Goal: Information Seeking & Learning: Learn about a topic

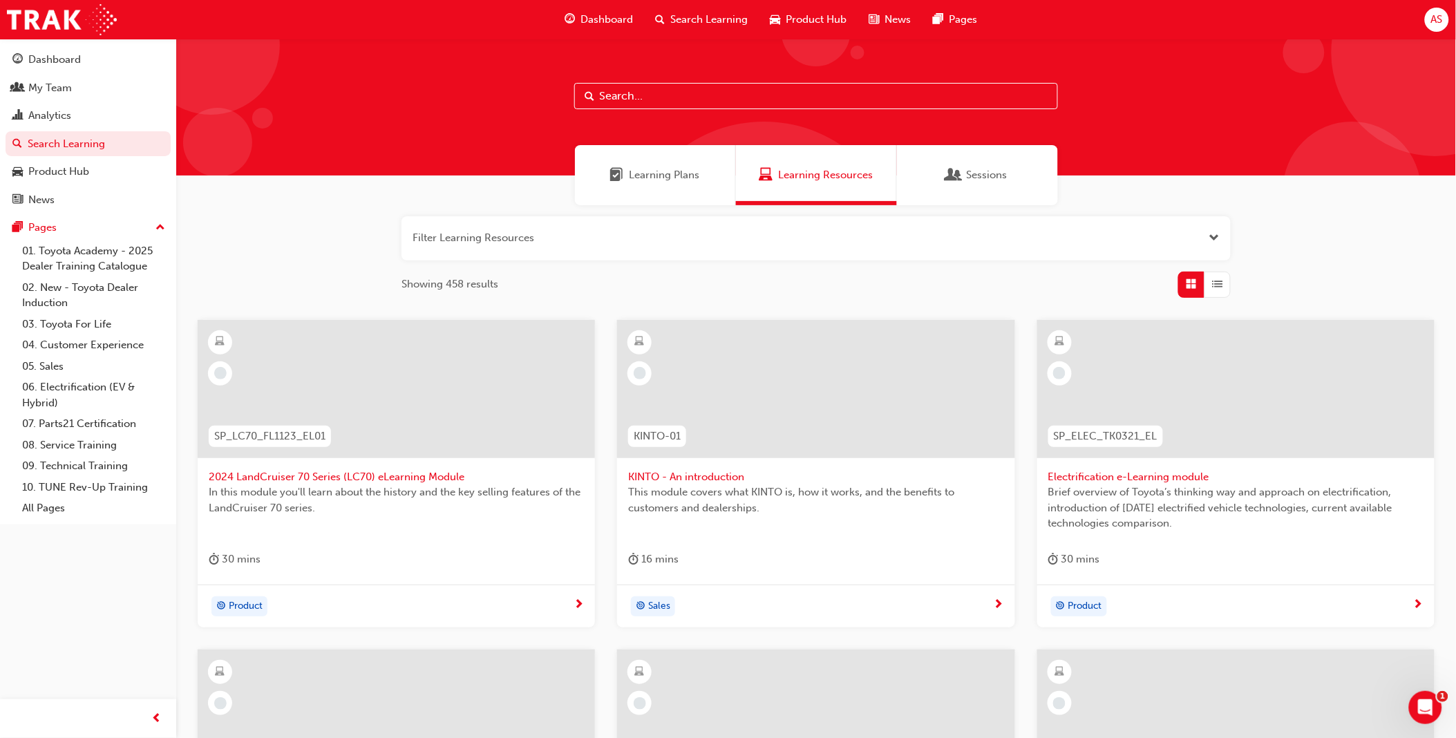
click at [659, 95] on input "text" at bounding box center [816, 96] width 484 height 26
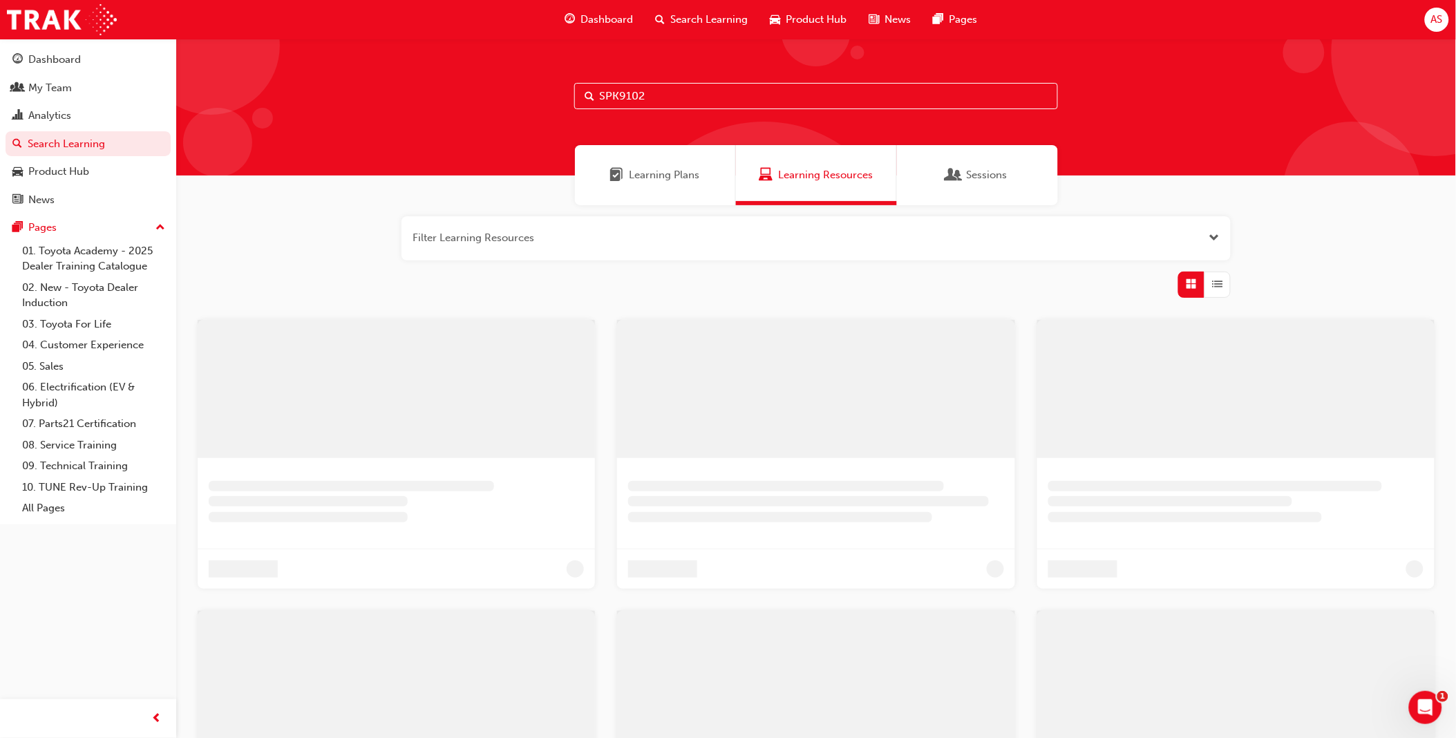
type input "SPK9102"
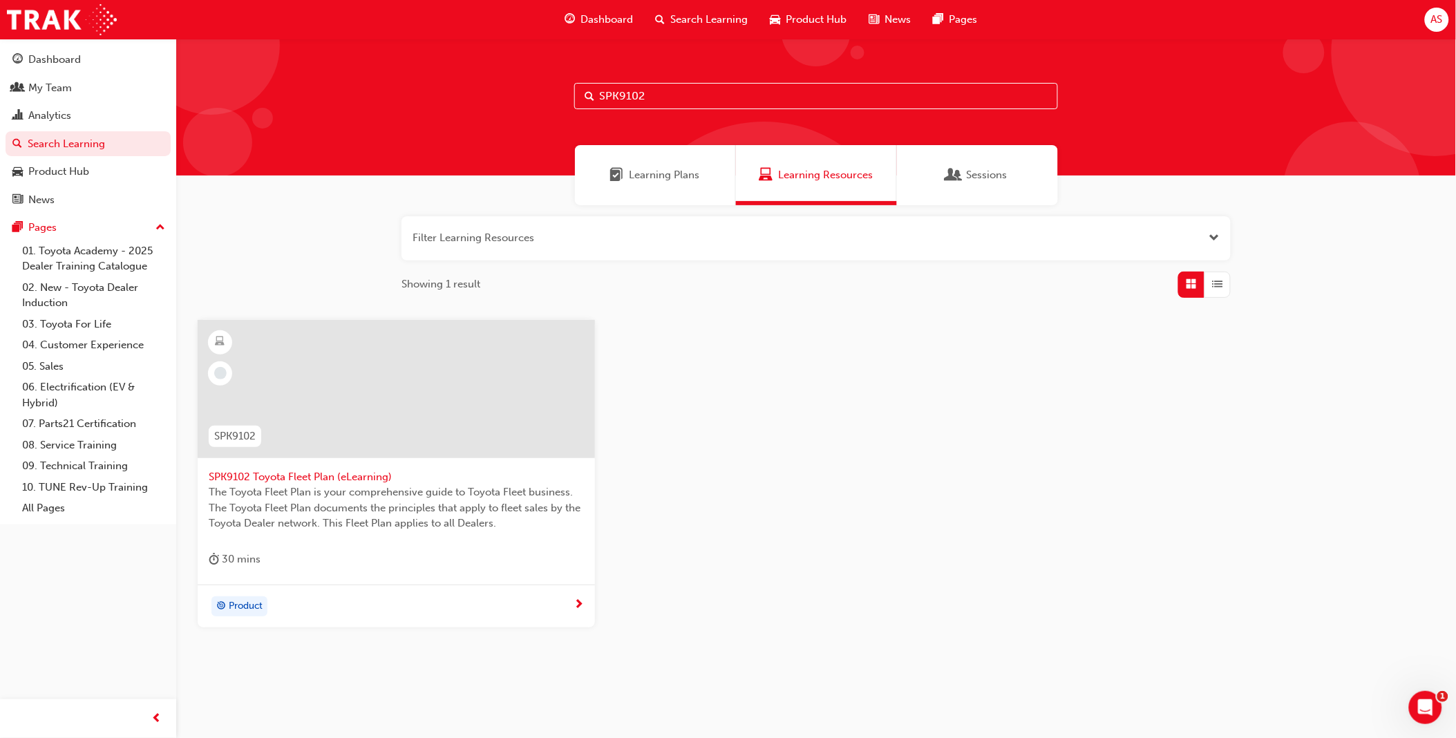
click at [410, 489] on span "The Toyota Fleet Plan is your comprehensive guide to Toyota Fleet business. The…" at bounding box center [396, 508] width 375 height 47
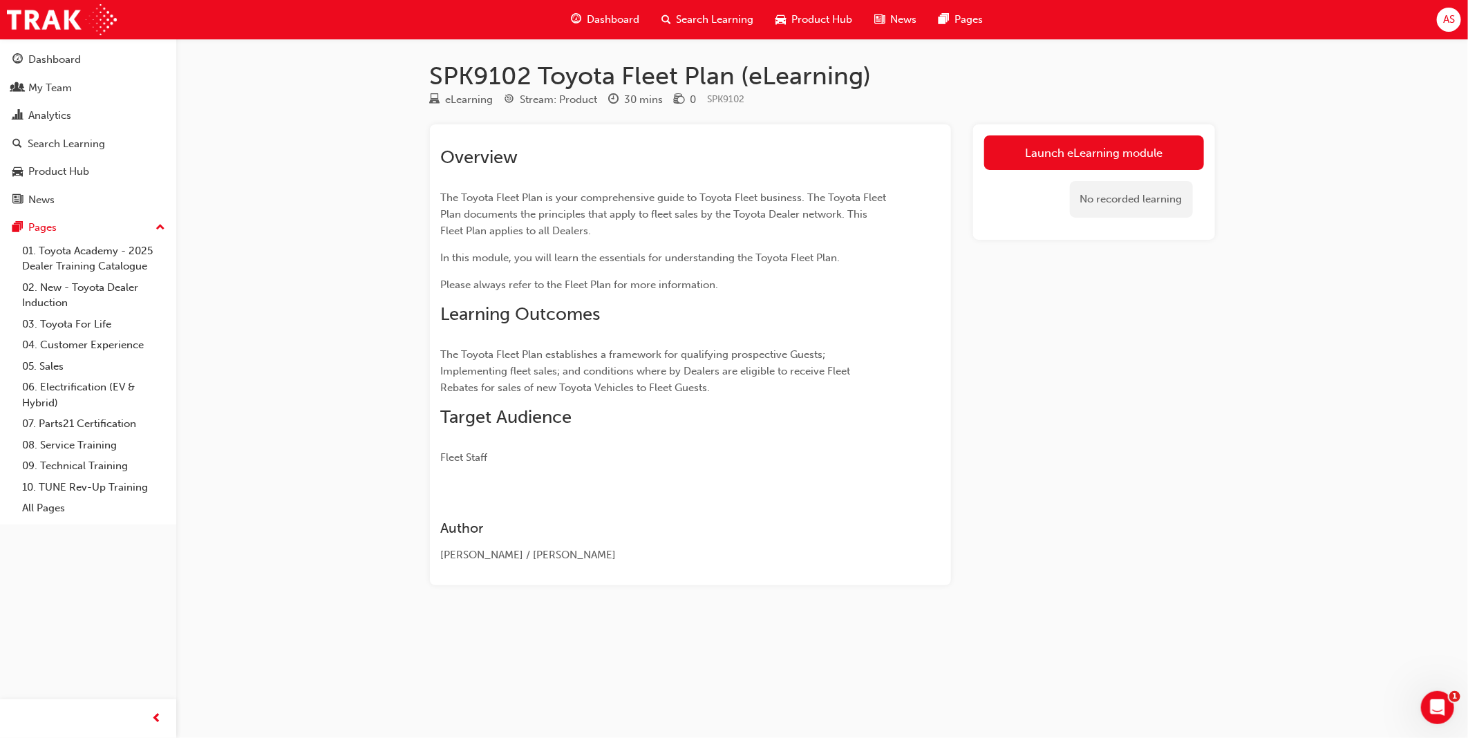
click at [691, 6] on div "Search Learning" at bounding box center [707, 20] width 115 height 28
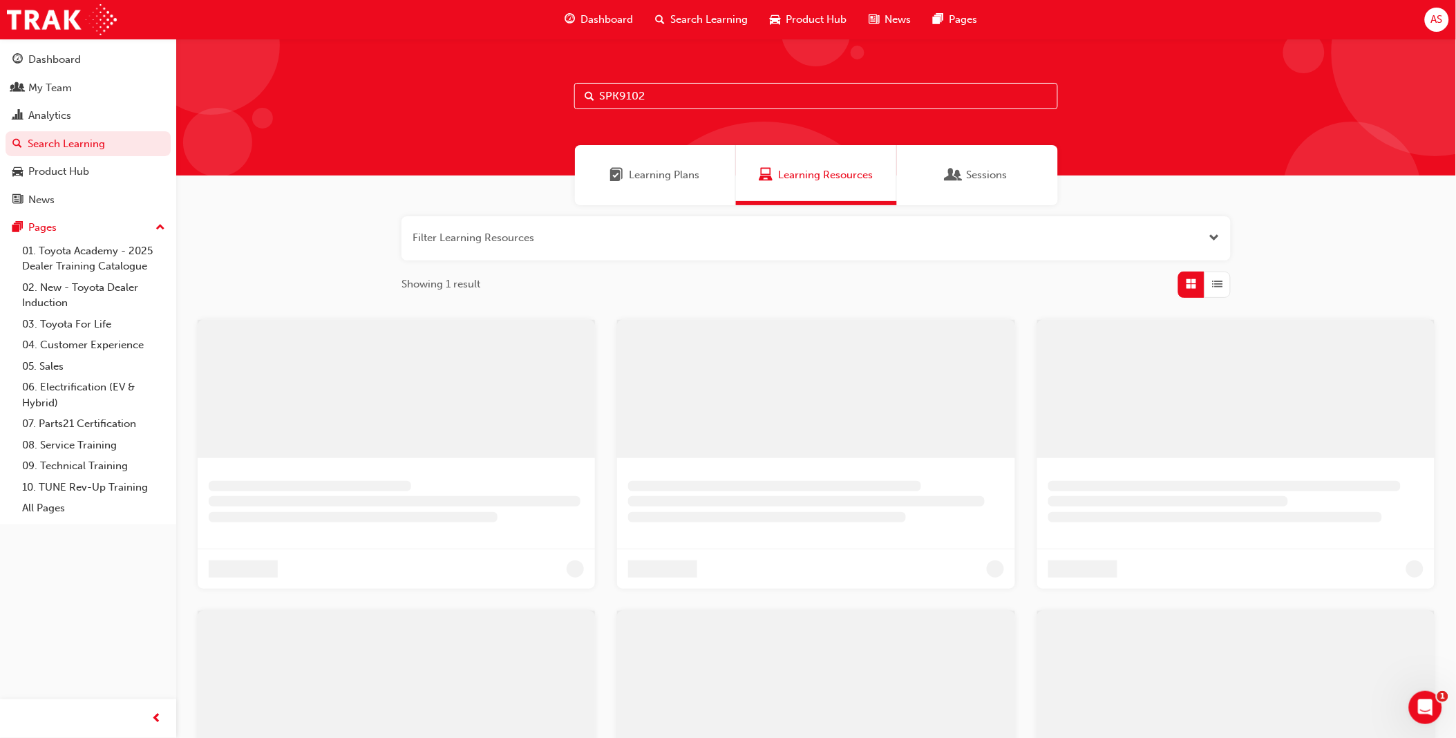
click at [686, 88] on input "SPK9102" at bounding box center [816, 96] width 484 height 26
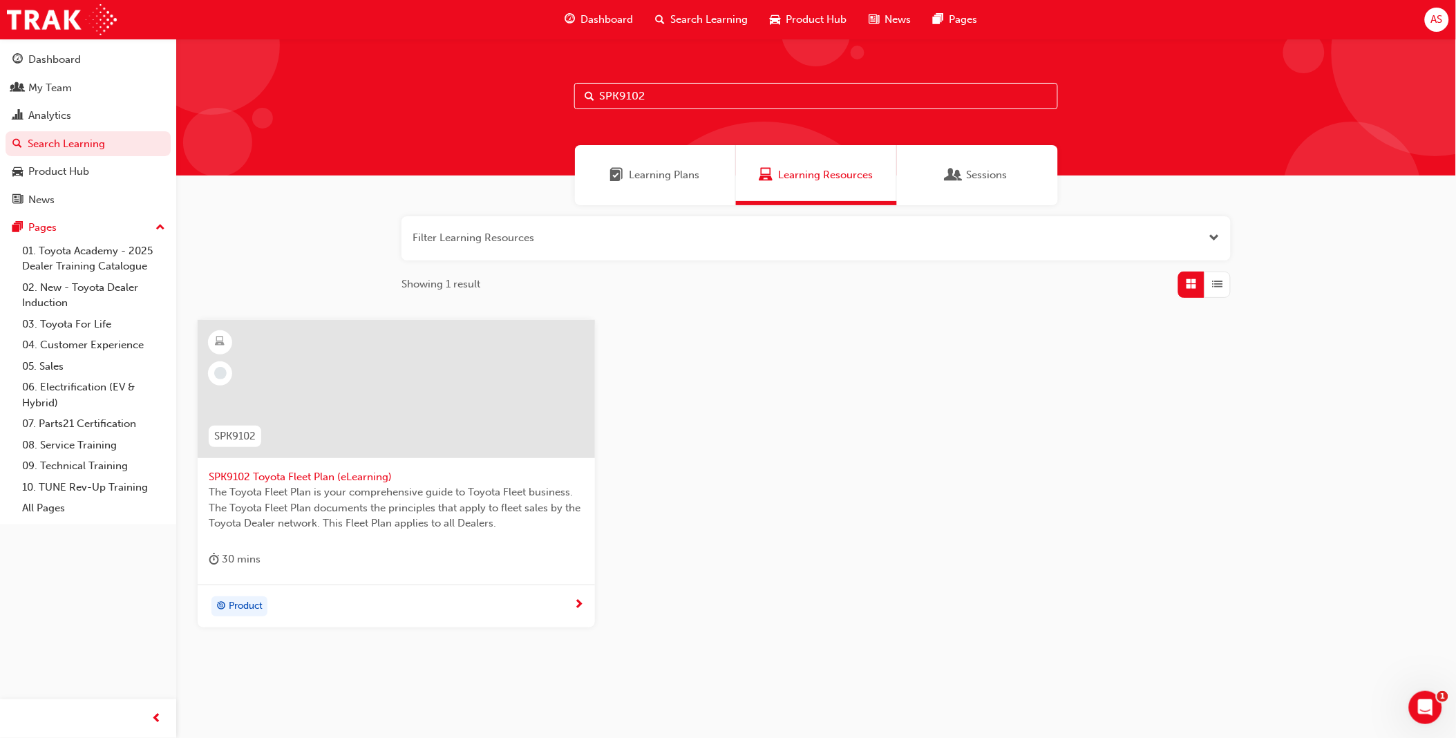
click at [686, 88] on input "SPK9102" at bounding box center [816, 96] width 484 height 26
paste input "3"
type input "SPK9103"
click at [380, 482] on span "SPK9103 Toyota Sales Policies (eLearning)" at bounding box center [396, 477] width 375 height 16
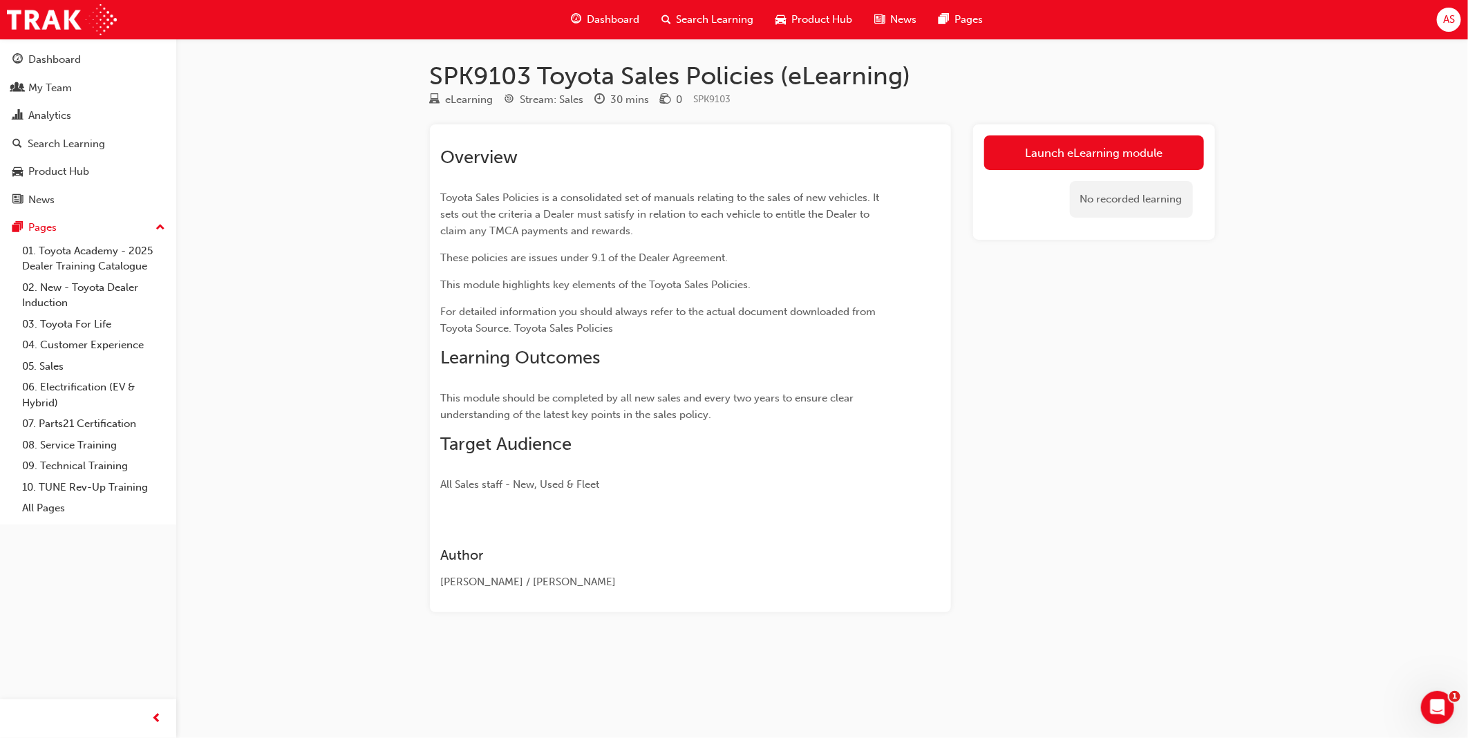
click at [1039, 523] on div "Launch eLearning module No recorded learning" at bounding box center [1094, 368] width 242 height 488
click at [710, 17] on span "Search Learning" at bounding box center [715, 20] width 77 height 16
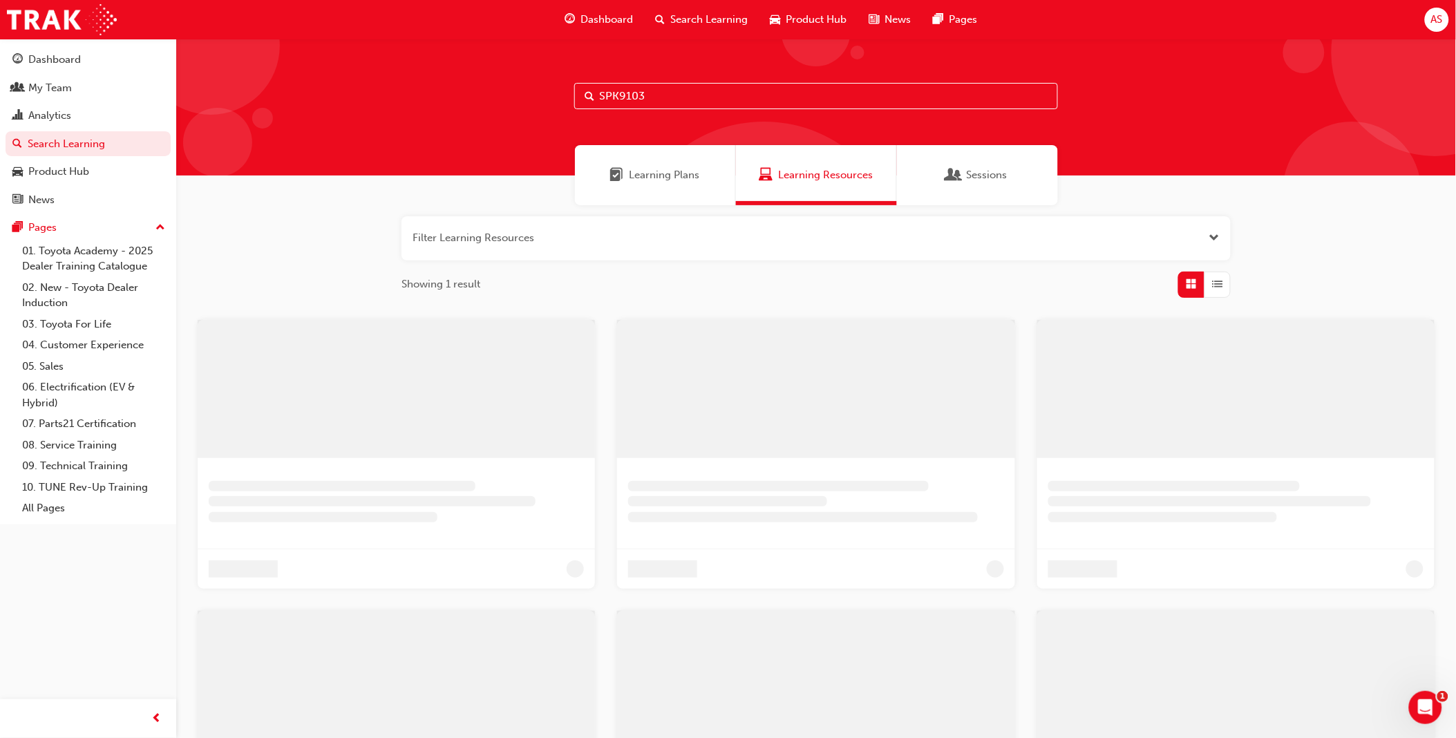
click at [687, 101] on input "SPK9103" at bounding box center [816, 96] width 484 height 26
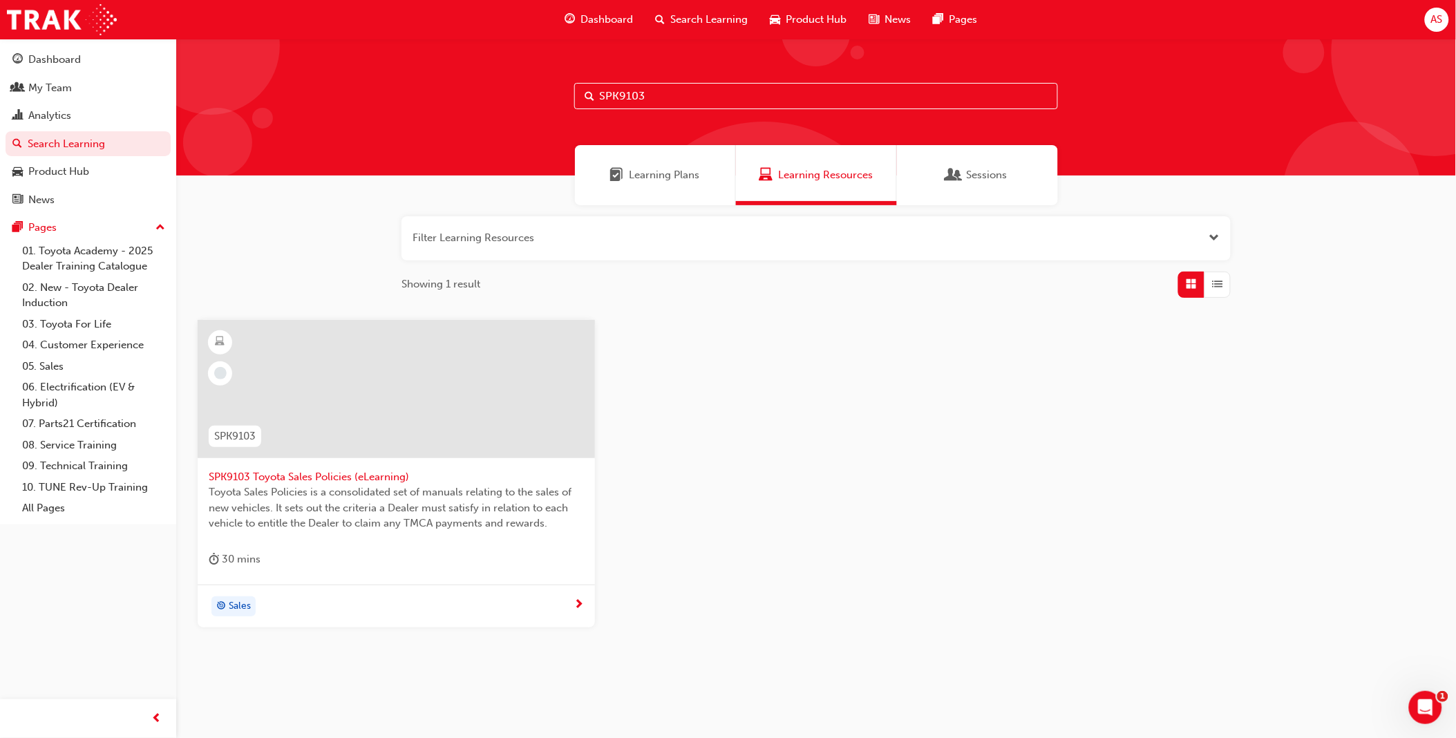
paste input "ACL – Dealer Sales Staff"
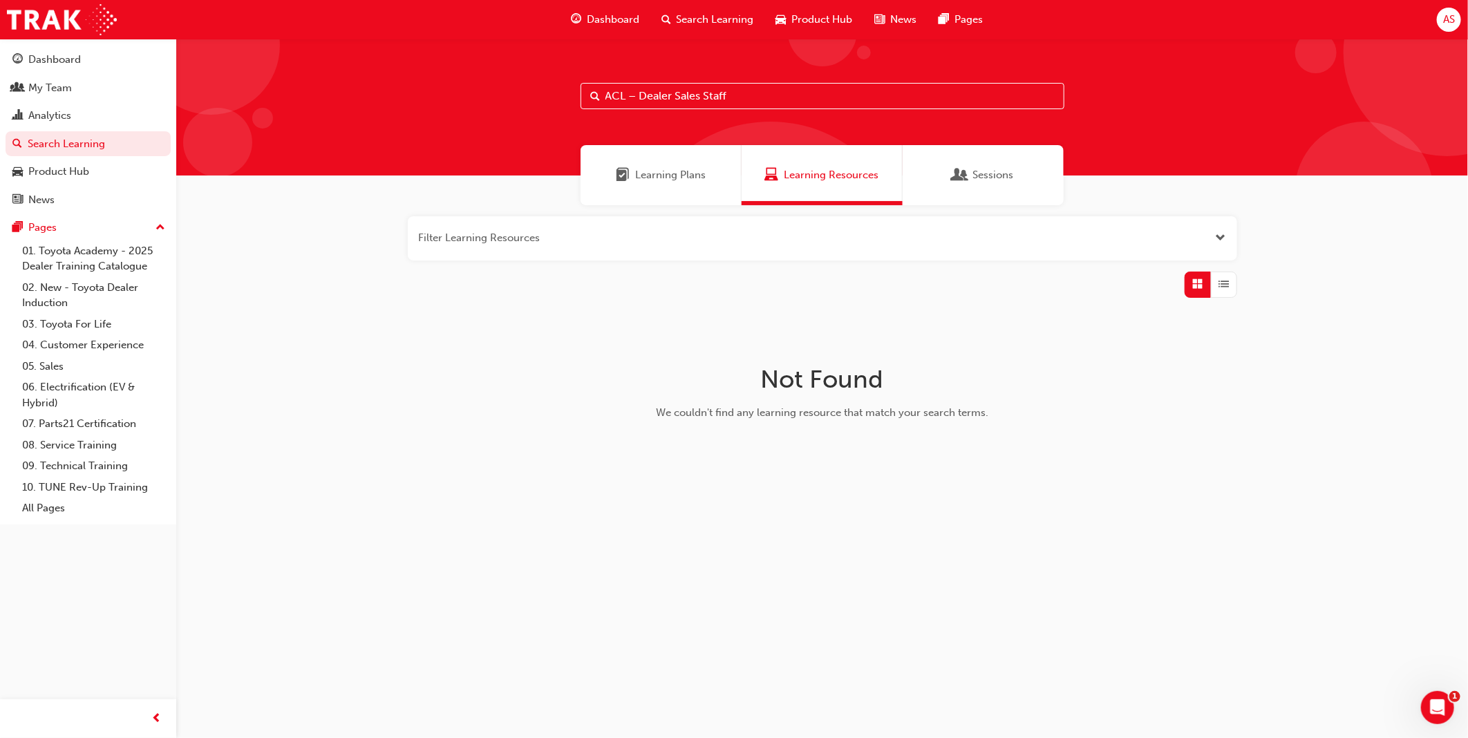
drag, startPoint x: 639, startPoint y: 94, endPoint x: 607, endPoint y: 93, distance: 31.8
click at [607, 93] on input "ACL – Dealer Sales Staff" at bounding box center [823, 96] width 484 height 26
type input "Dealer Sales Staff"
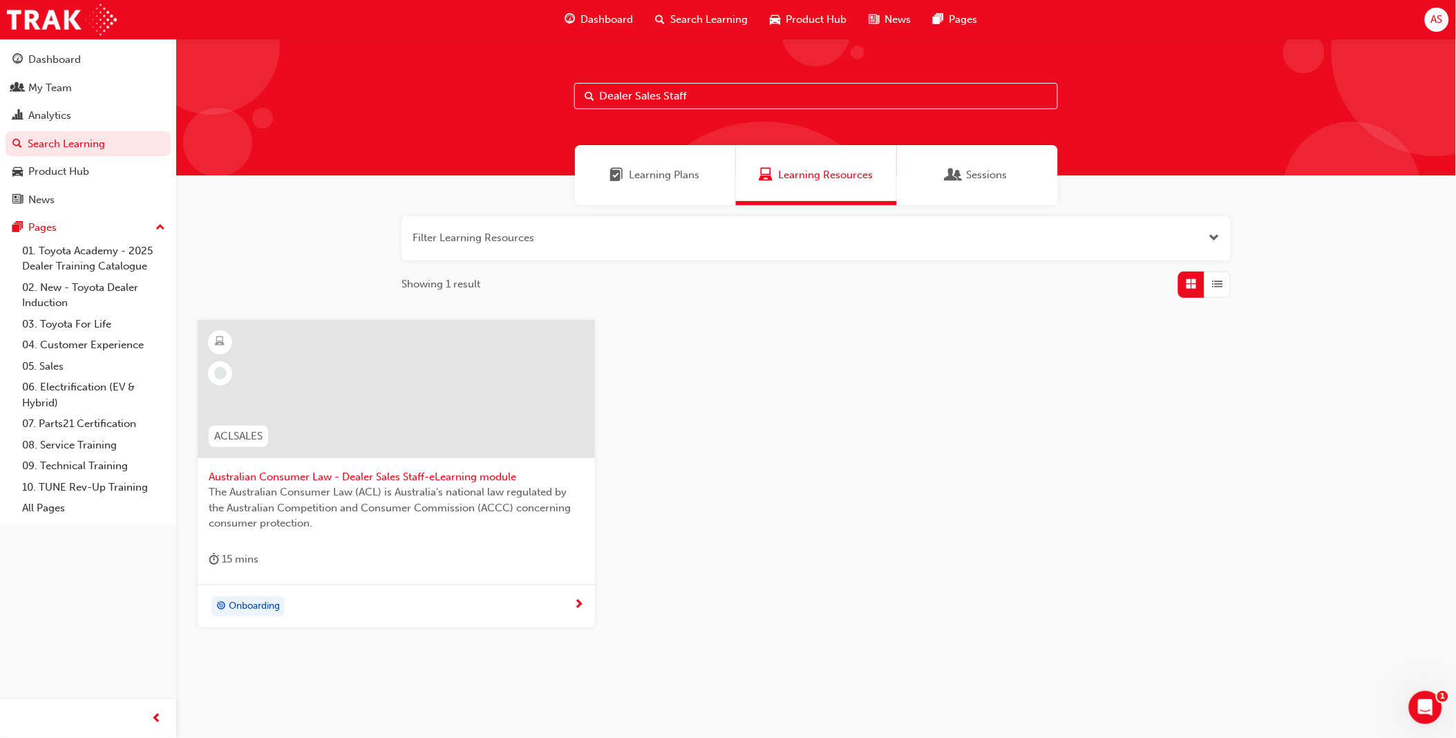
click at [472, 478] on span "Australian Consumer Law - Dealer Sales Staff-eLearning module" at bounding box center [396, 477] width 375 height 16
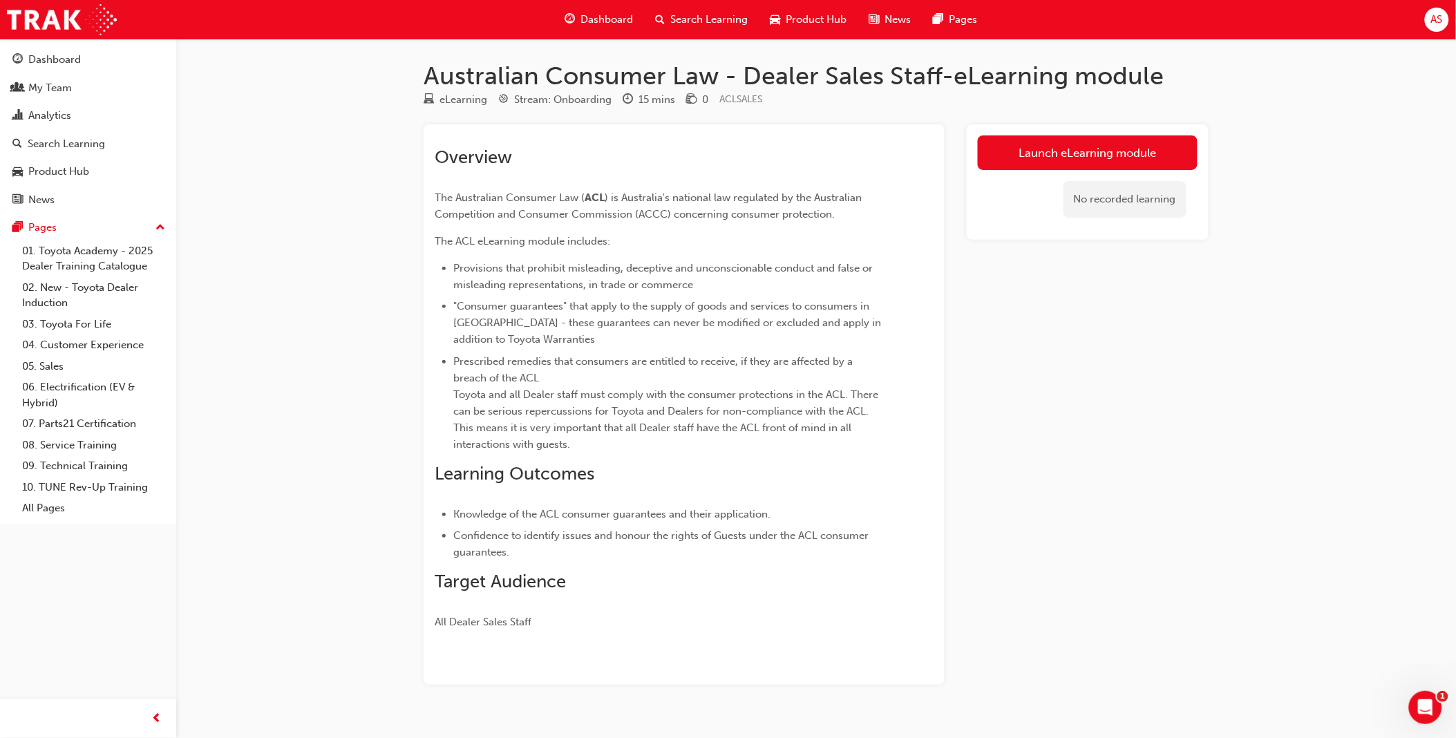
click at [1048, 550] on div "Launch eLearning module No recorded learning" at bounding box center [1088, 404] width 242 height 561
click at [347, 522] on div "Australian Consumer Law - Dealer Sales Staff-eLearning module eLearning Stream:…" at bounding box center [728, 382] width 1456 height 764
click at [83, 169] on div "Product Hub" at bounding box center [58, 172] width 61 height 16
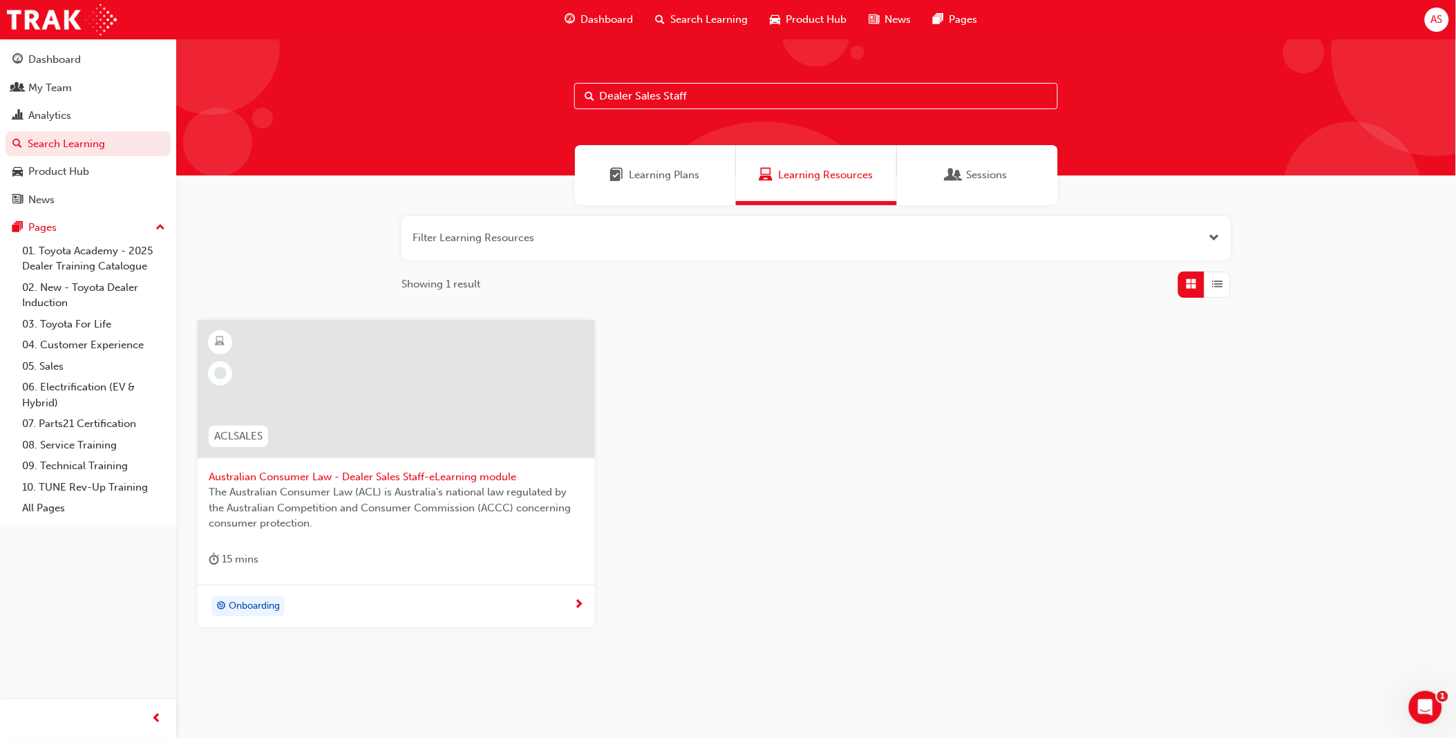
click at [1199, 243] on button "button" at bounding box center [816, 238] width 829 height 44
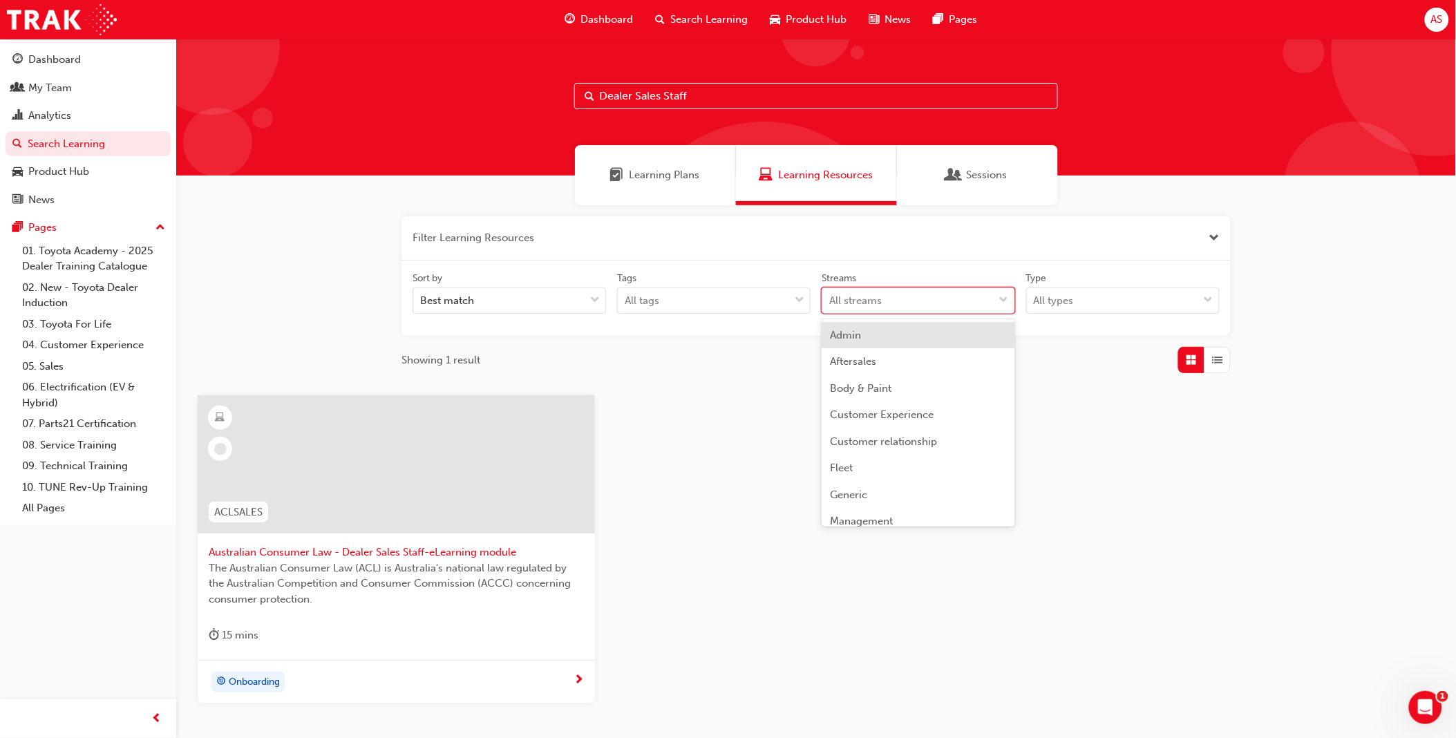
click at [894, 310] on div "All streams" at bounding box center [908, 301] width 171 height 24
click at [831, 306] on input "Streams option Admin focused, 1 of 23. 23 results available. Use Up and Down to…" at bounding box center [829, 300] width 1 height 12
click at [923, 427] on div "Product" at bounding box center [919, 424] width 194 height 27
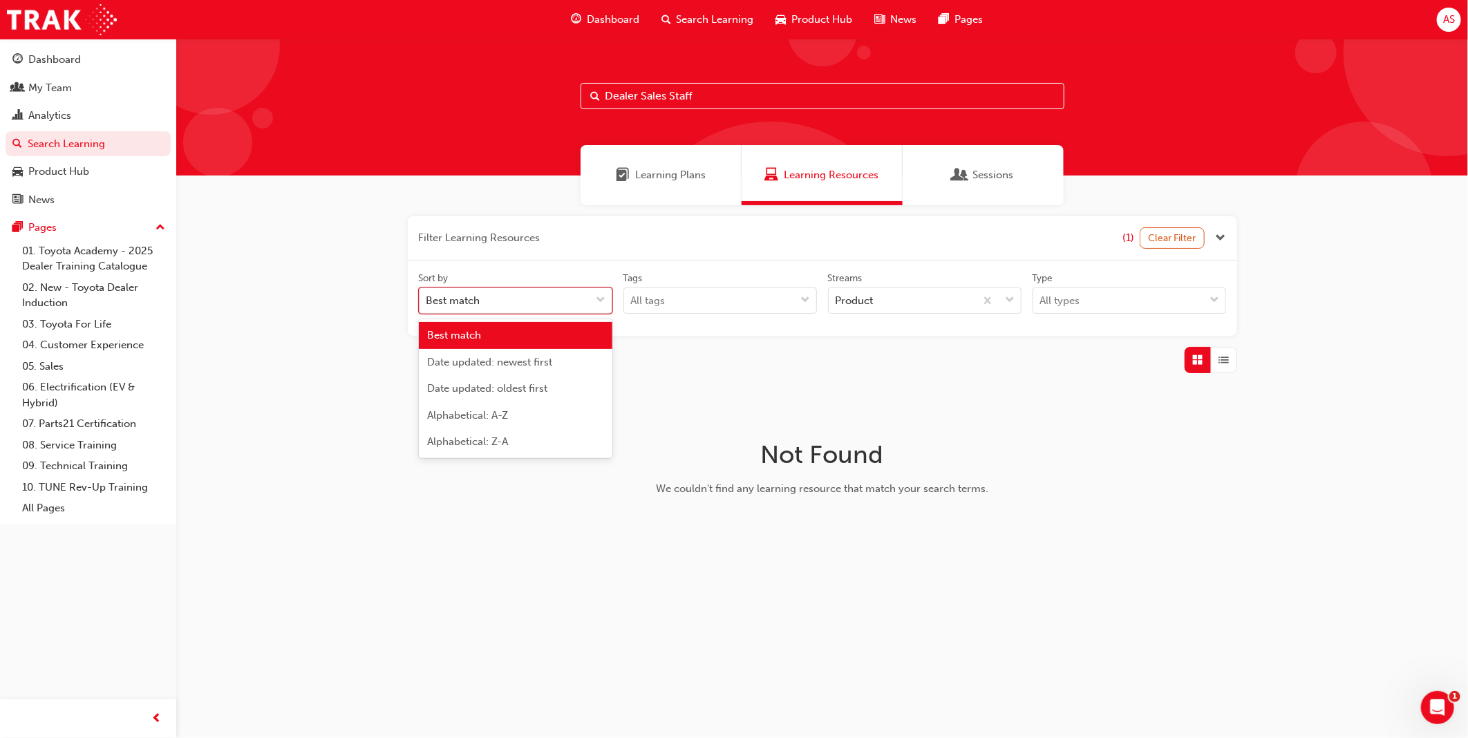
click at [553, 296] on div "Best match" at bounding box center [505, 301] width 171 height 24
click at [428, 296] on input "Sort by option Best match focused, 1 of 5. 5 results available. Use Up and Down…" at bounding box center [426, 300] width 1 height 12
click at [552, 364] on span "Date updated: newest first" at bounding box center [489, 362] width 125 height 12
click at [751, 305] on div "All tags" at bounding box center [709, 301] width 171 height 24
click at [632, 305] on input "Tags All tags" at bounding box center [631, 300] width 1 height 12
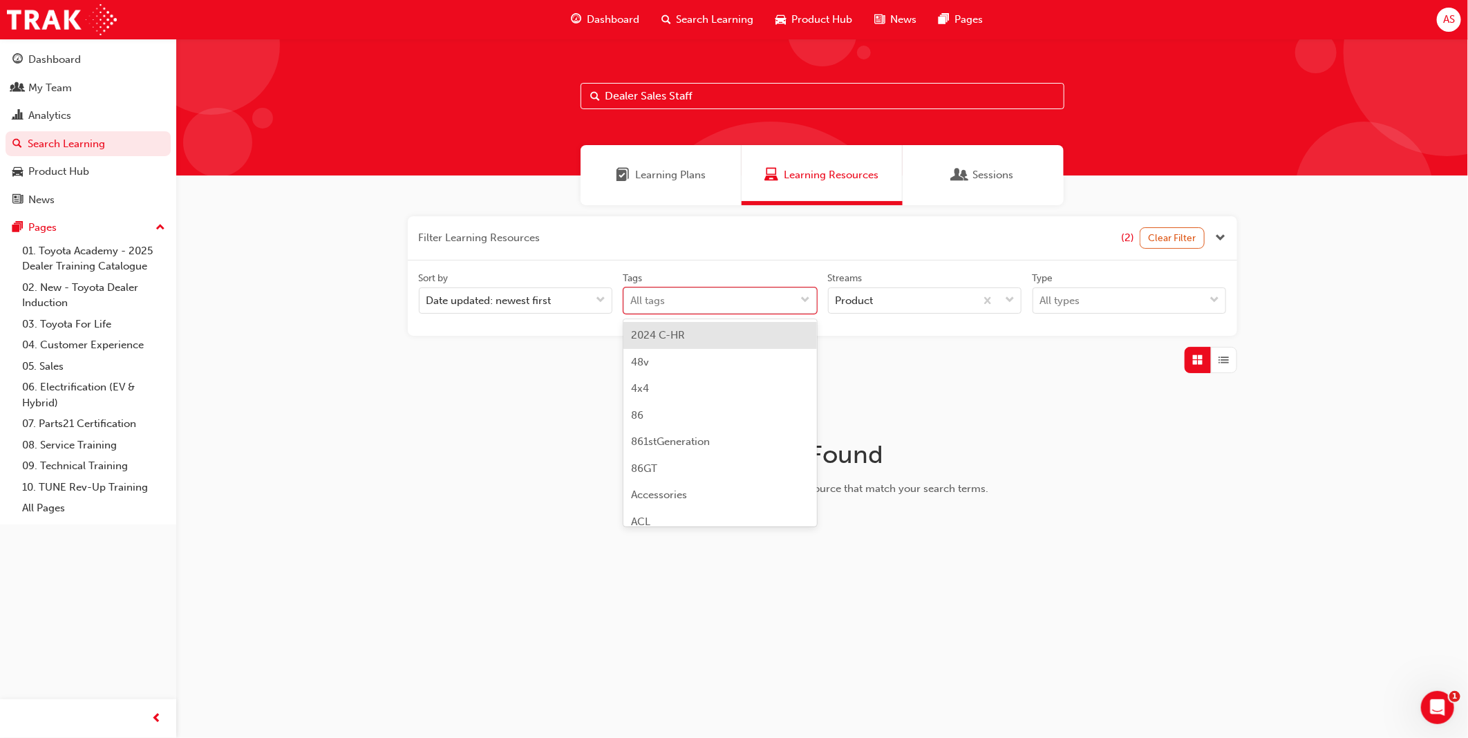
click at [749, 75] on div "Dealer Sales Staff" at bounding box center [822, 107] width 1292 height 137
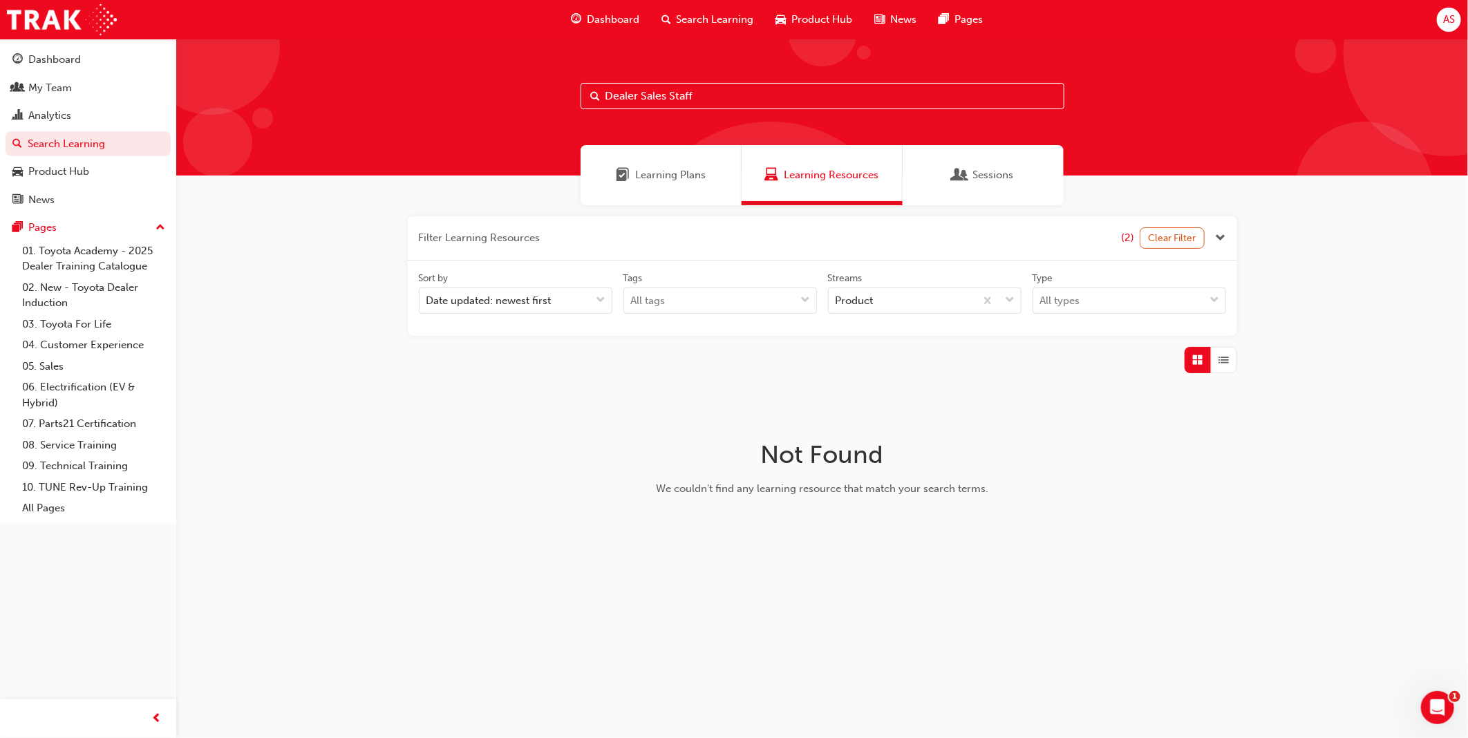
click at [754, 91] on input "Dealer Sales Staff" at bounding box center [823, 96] width 484 height 26
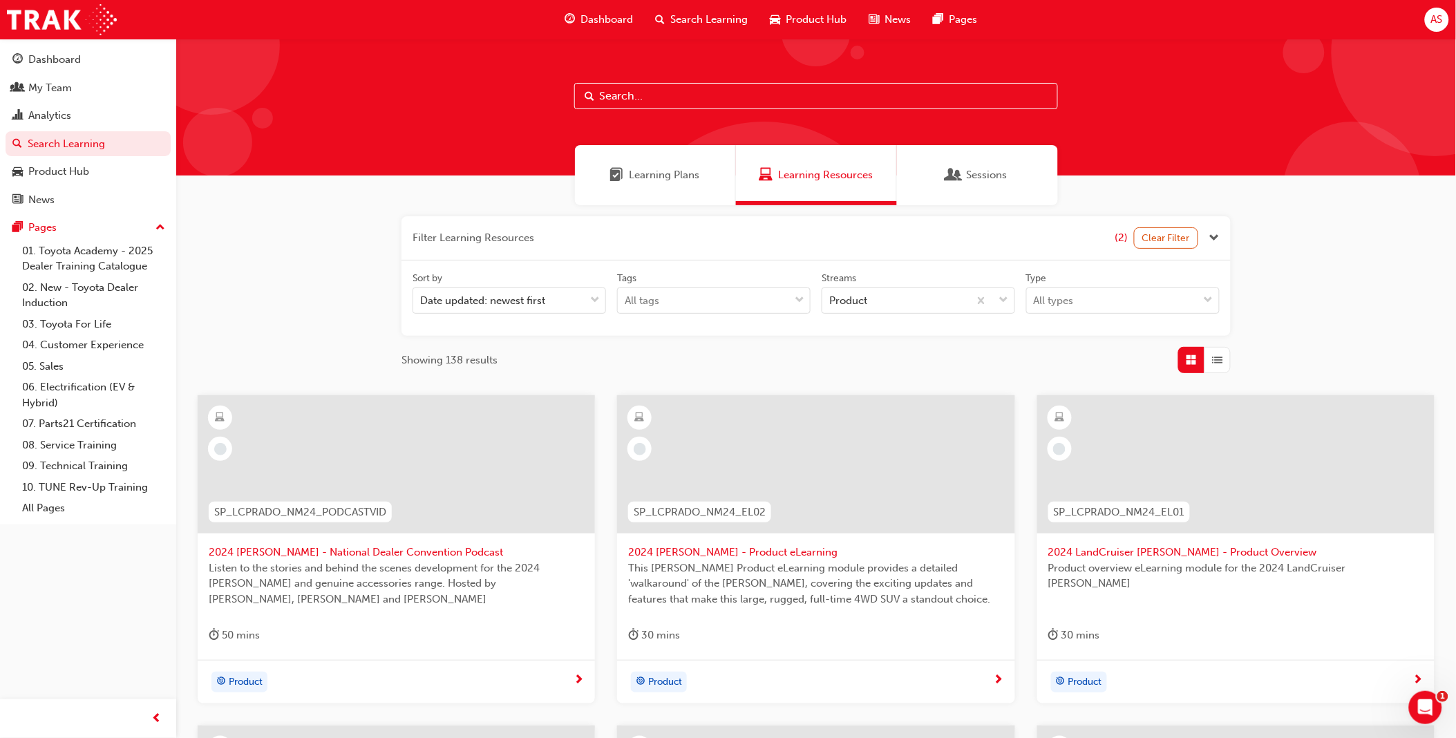
click at [617, 464] on div "SP_LCPRADO_NM24_EL02 2024 [PERSON_NAME] - Product eLearning This [PERSON_NAME] …" at bounding box center [816, 549] width 420 height 308
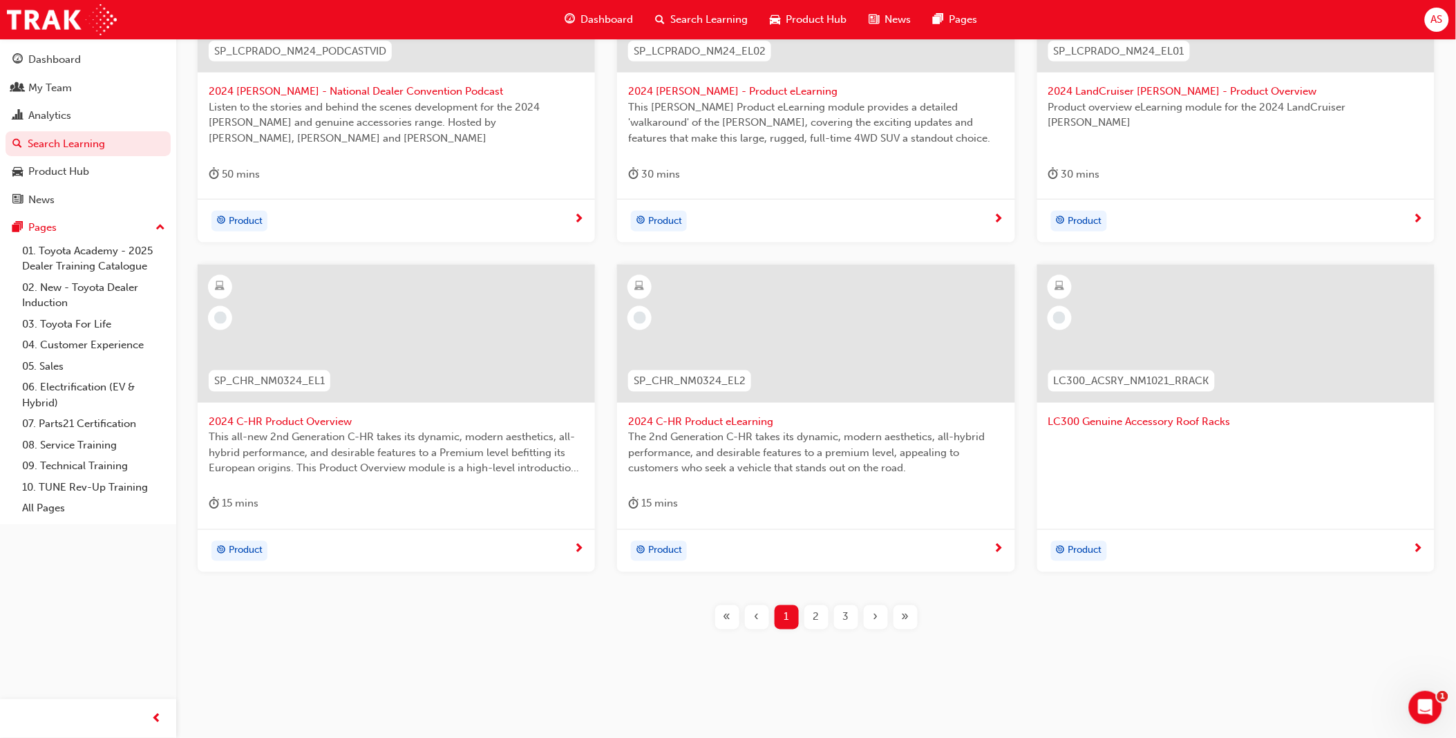
scroll to position [465, 0]
click at [807, 612] on div "2" at bounding box center [817, 614] width 24 height 24
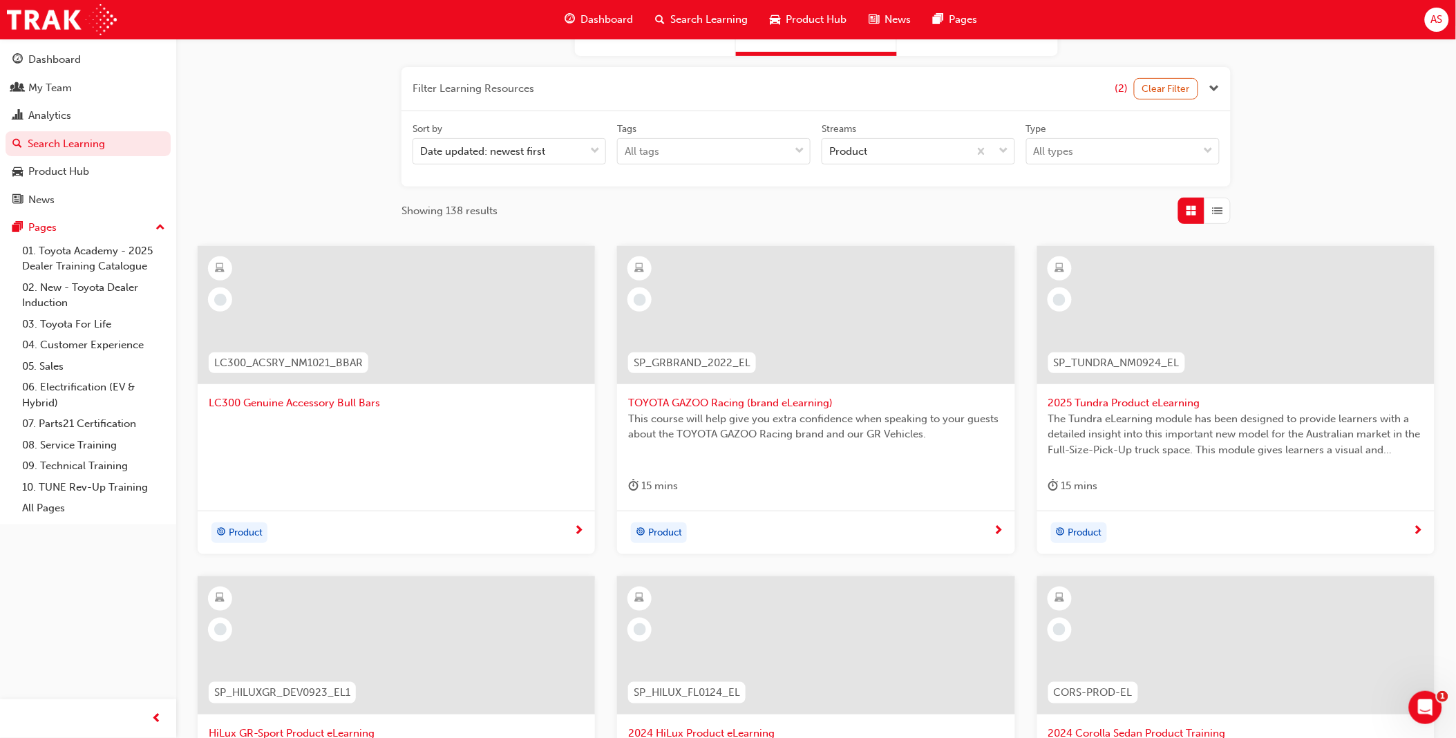
scroll to position [465, 0]
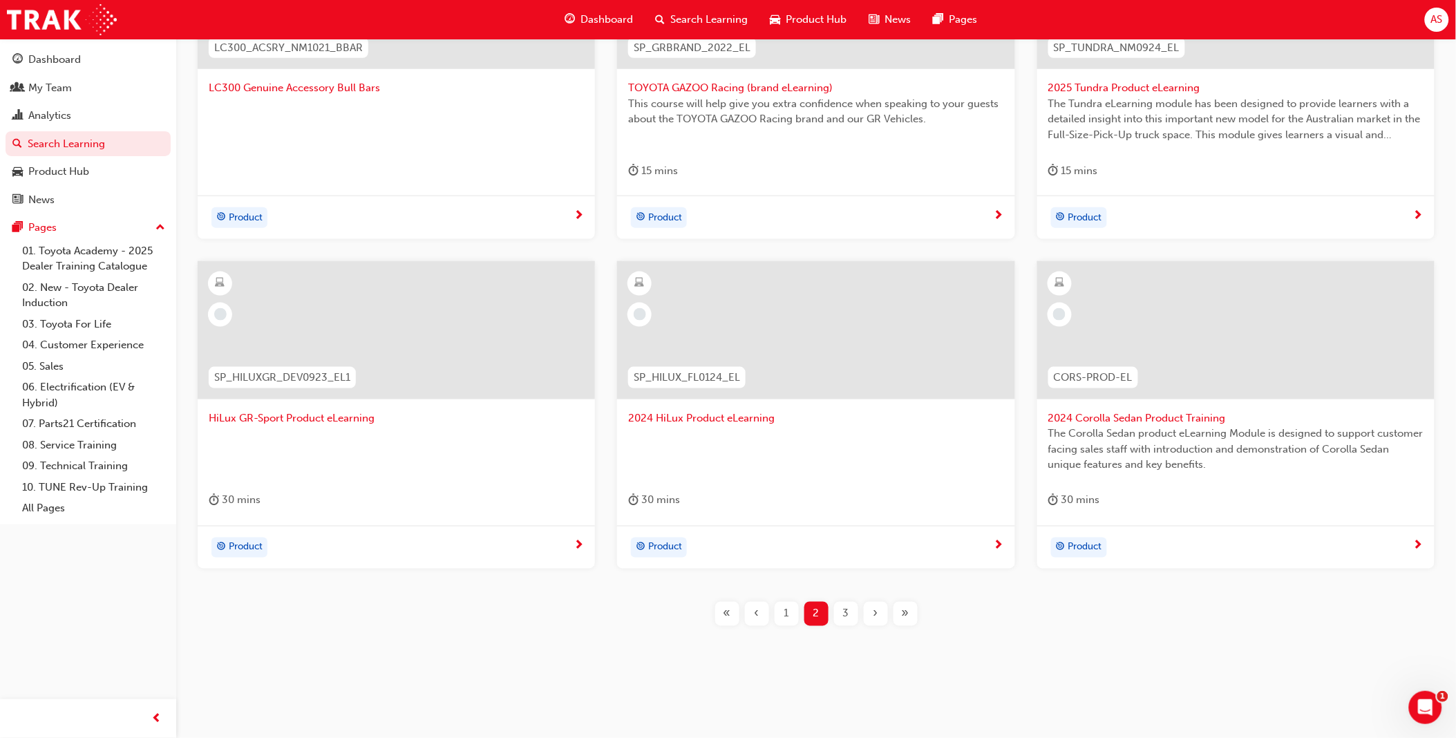
click at [785, 629] on div "LC300_ACSRY_NM1021_BBAR LC300 Genuine Accessory Bull Bars Product SP_GRBRAND_20…" at bounding box center [816, 290] width 1236 height 718
click at [788, 625] on div "1" at bounding box center [787, 614] width 24 height 24
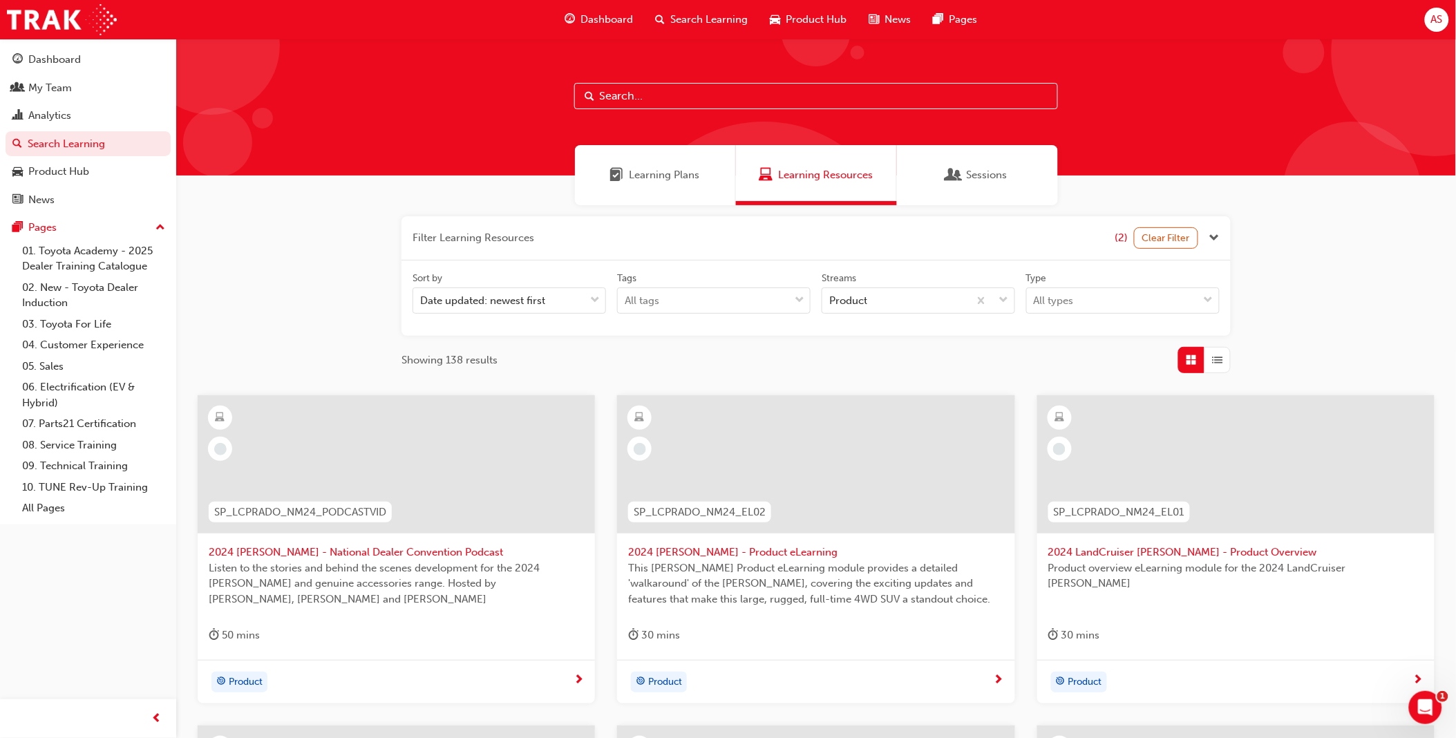
click at [1391, 329] on div "Filter Learning Resources (2) Clear Filter Sort by Date updated: newest first T…" at bounding box center [816, 664] width 1280 height 919
